Goal: Information Seeking & Learning: Learn about a topic

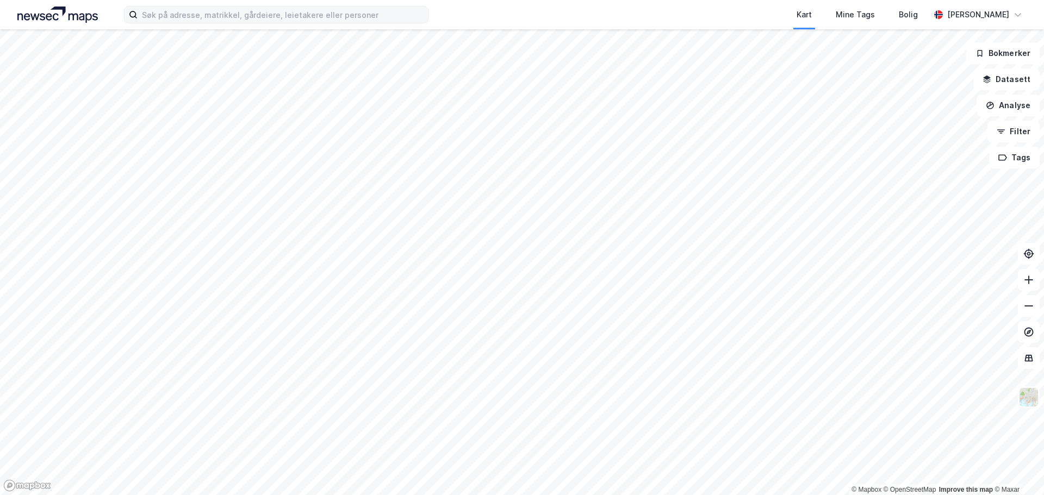
drag, startPoint x: 309, startPoint y: 26, endPoint x: 327, endPoint y: 18, distance: 19.3
click at [311, 25] on div "Kart Mine Tags Bolig [PERSON_NAME]" at bounding box center [522, 14] width 1044 height 29
click at [329, 18] on input at bounding box center [283, 15] width 290 height 16
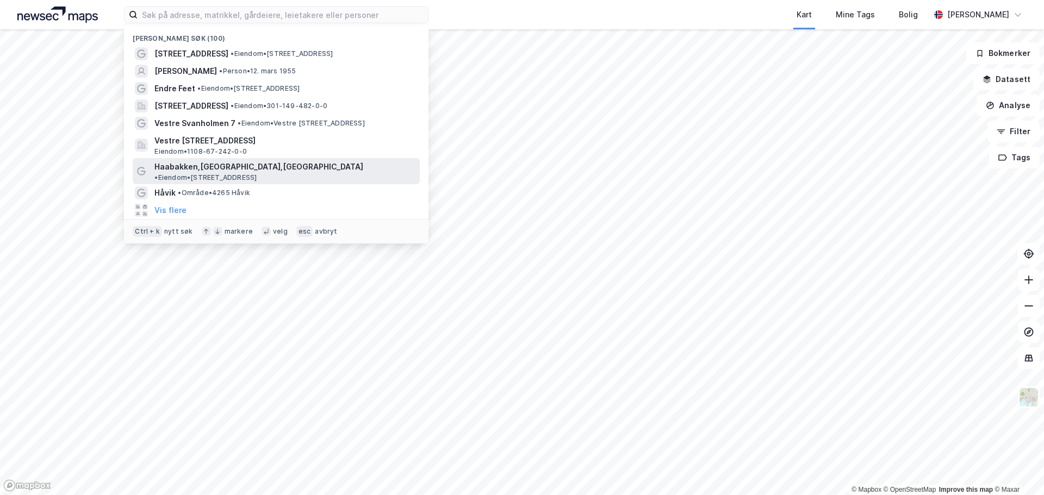
click at [219, 170] on span "Haabakken,[GEOGRAPHIC_DATA],[GEOGRAPHIC_DATA]" at bounding box center [258, 166] width 209 height 13
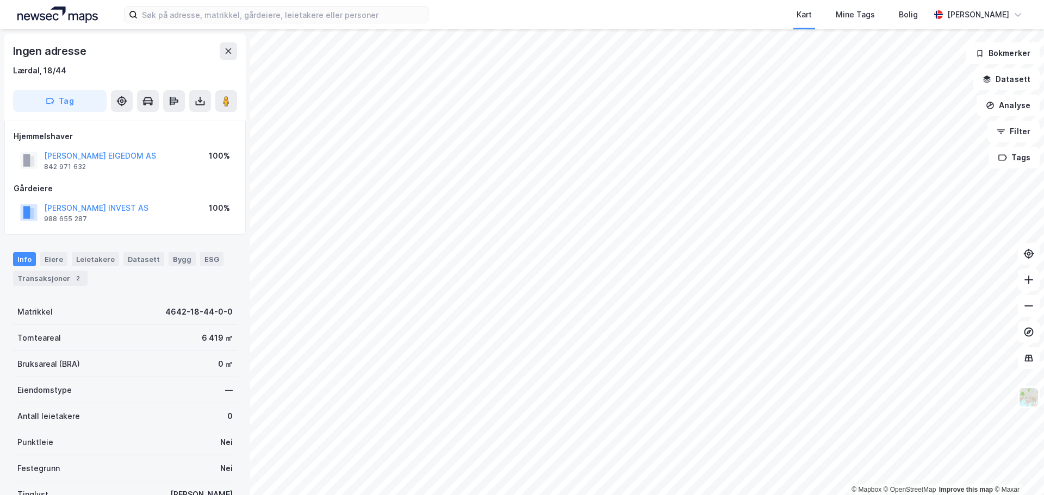
click at [102, 250] on div "Info [PERSON_NAME] Datasett Bygg ESG Transaksjoner 2" at bounding box center [125, 264] width 250 height 51
click at [100, 251] on div "Info [PERSON_NAME] Datasett Bygg ESG Transaksjoner 2" at bounding box center [125, 264] width 250 height 51
click at [100, 254] on div "Leietakere" at bounding box center [95, 259] width 47 height 14
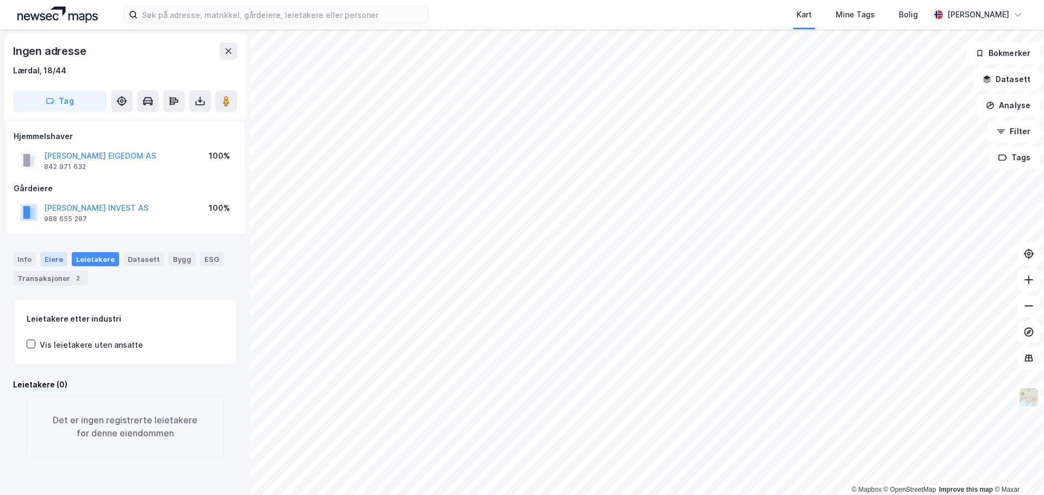
click at [53, 262] on div "Eiere" at bounding box center [53, 259] width 27 height 14
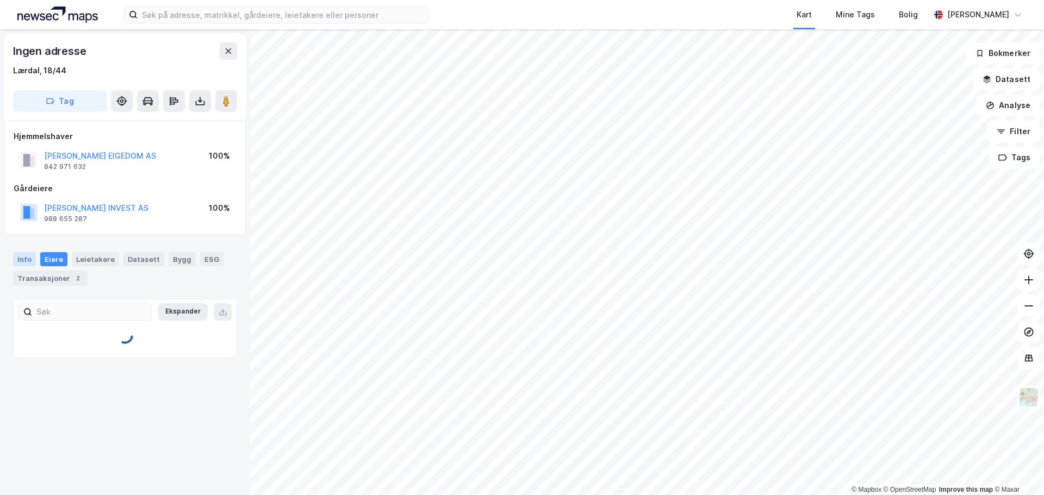
click at [27, 262] on div "Info" at bounding box center [24, 259] width 23 height 14
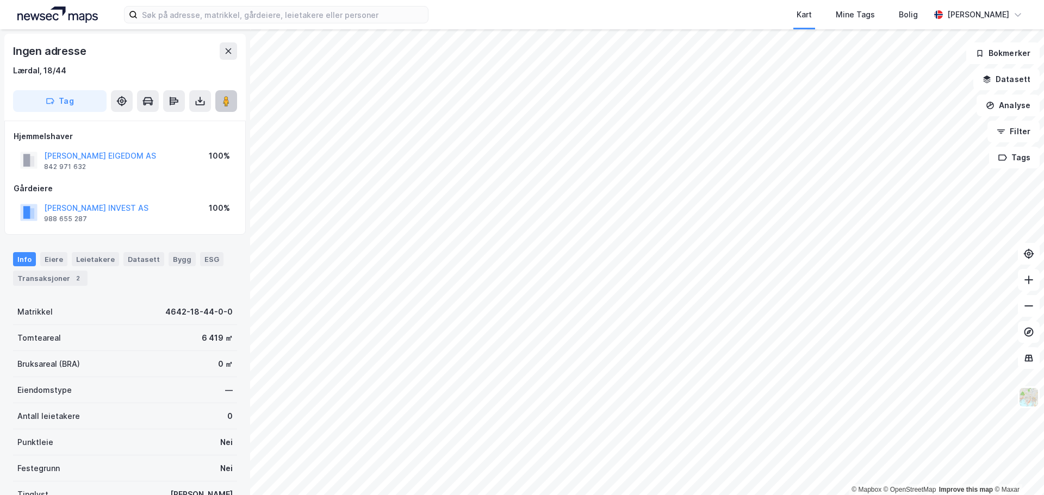
click at [226, 100] on image at bounding box center [226, 101] width 7 height 11
drag, startPoint x: -10, startPoint y: 72, endPoint x: 19, endPoint y: 72, distance: 29.4
click at [19, 72] on div "Lærdal, 18/44" at bounding box center [125, 70] width 224 height 13
